Goal: Find specific page/section: Find specific page/section

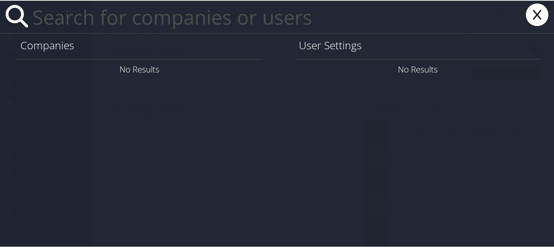
paste input "46075"
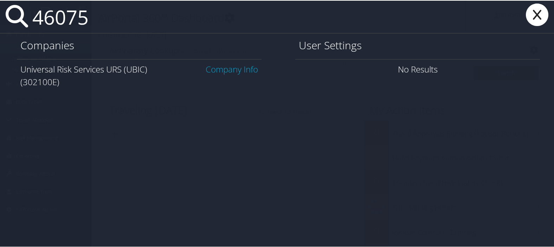
type input "46075"
click at [214, 68] on link "Company Info" at bounding box center [232, 69] width 52 height 12
